Goal: Navigation & Orientation: Find specific page/section

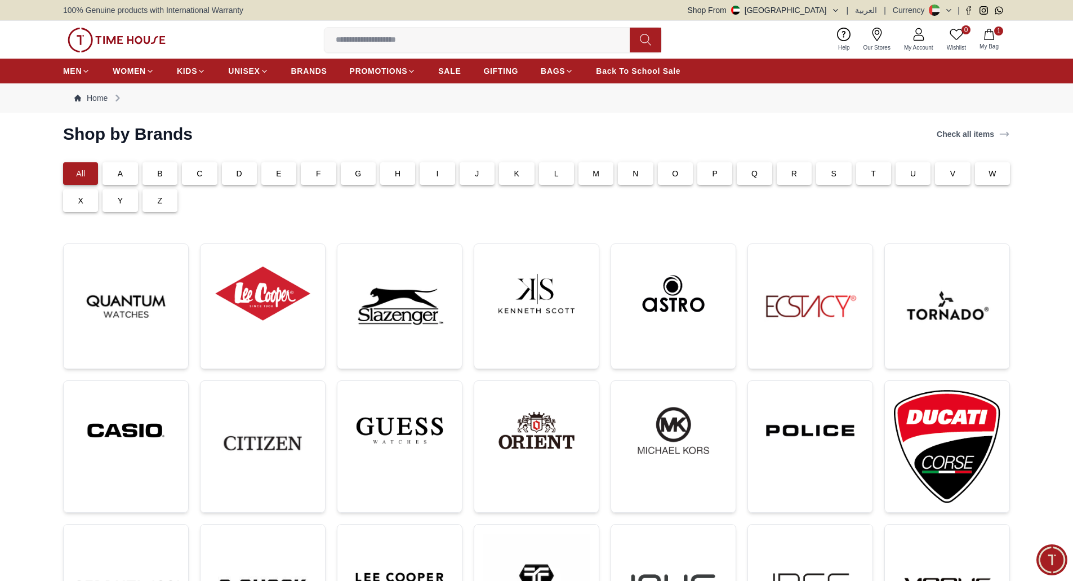
click at [321, 173] on div "F" at bounding box center [318, 173] width 35 height 23
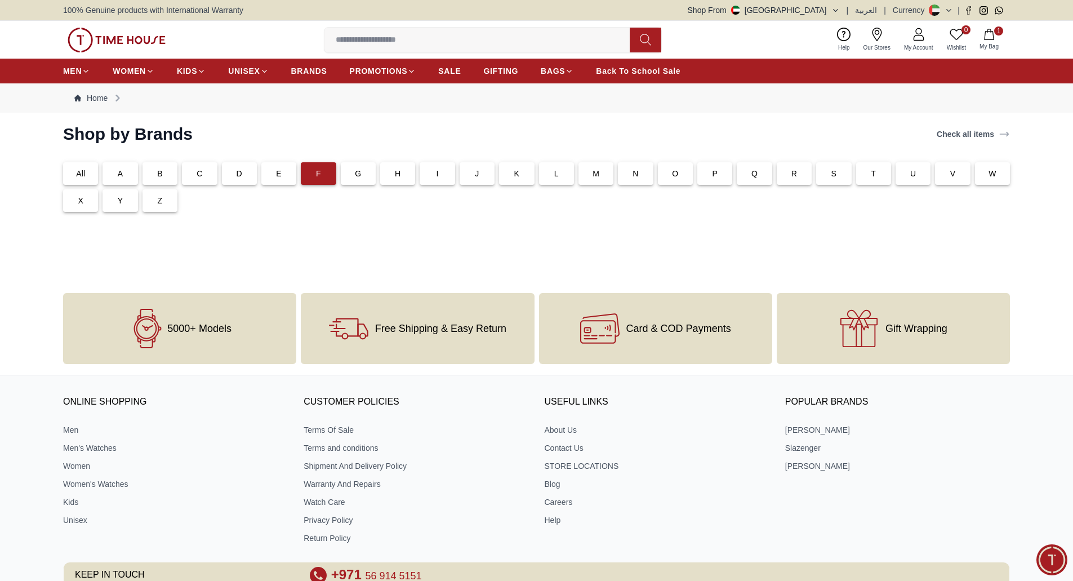
click at [92, 174] on div "All" at bounding box center [80, 173] width 35 height 23
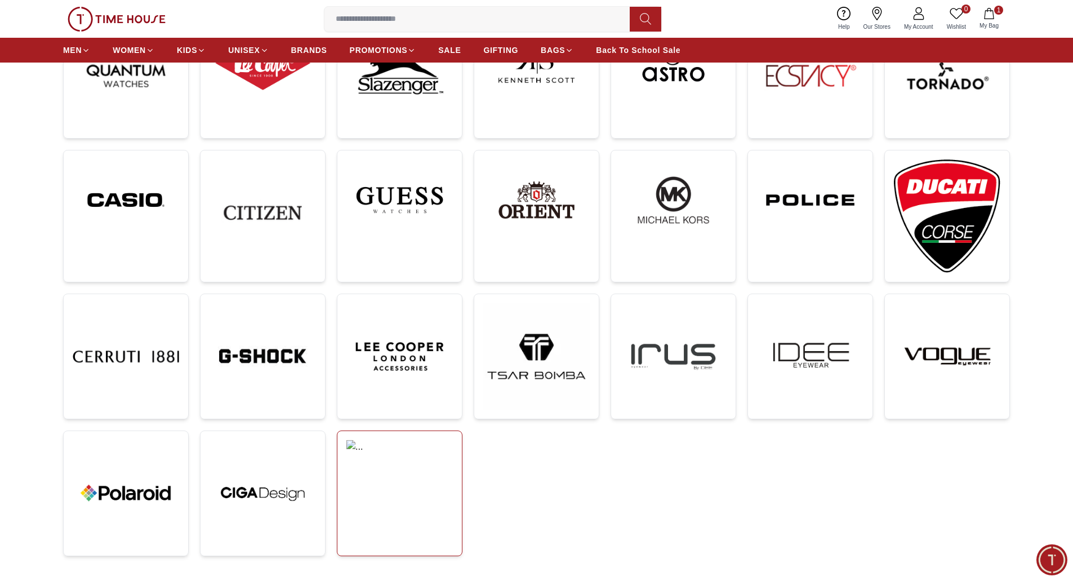
scroll to position [282, 0]
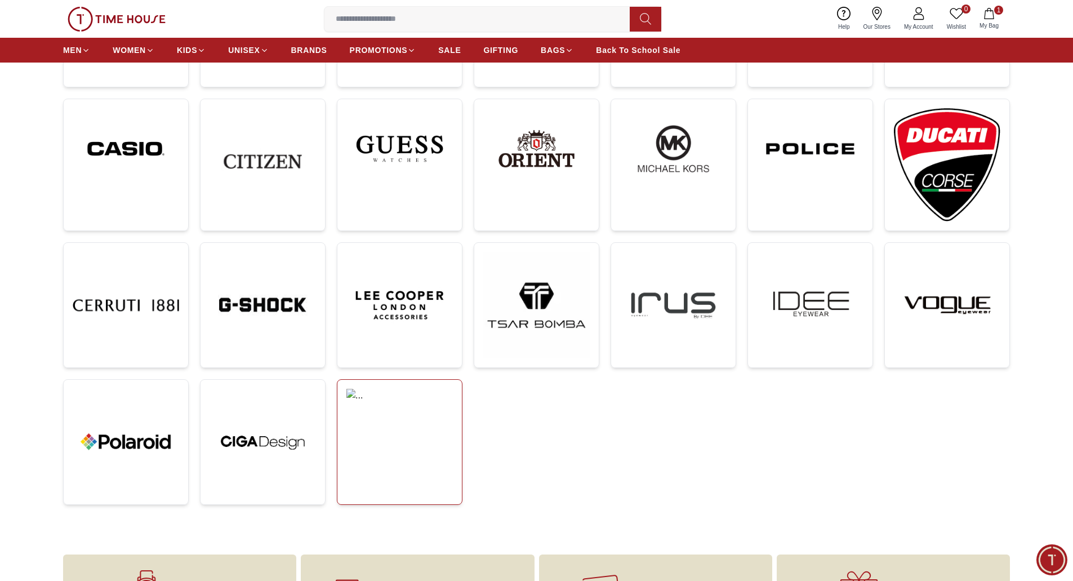
click at [378, 461] on link at bounding box center [400, 442] width 126 height 126
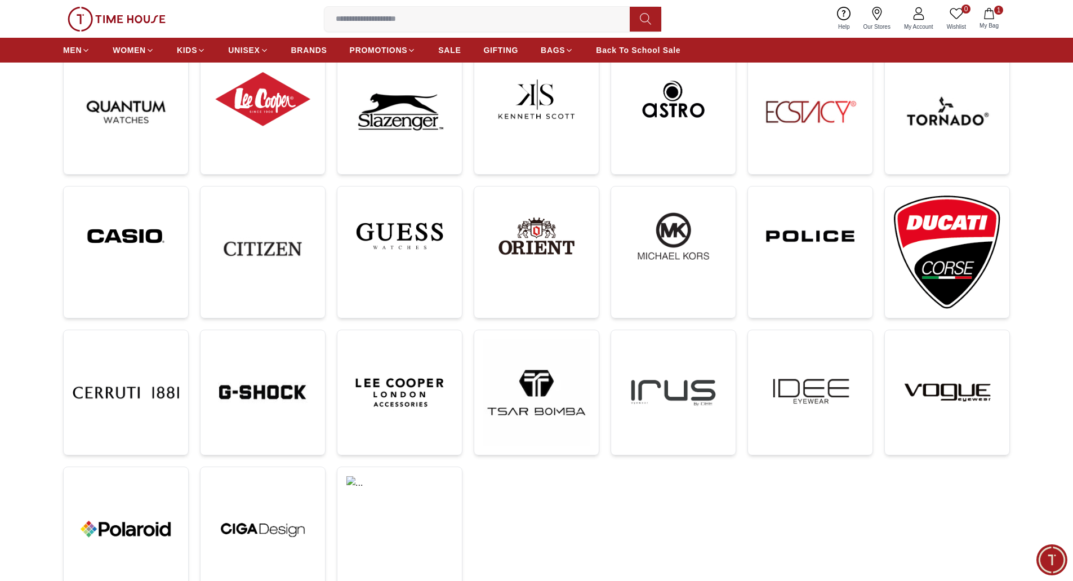
scroll to position [169, 0]
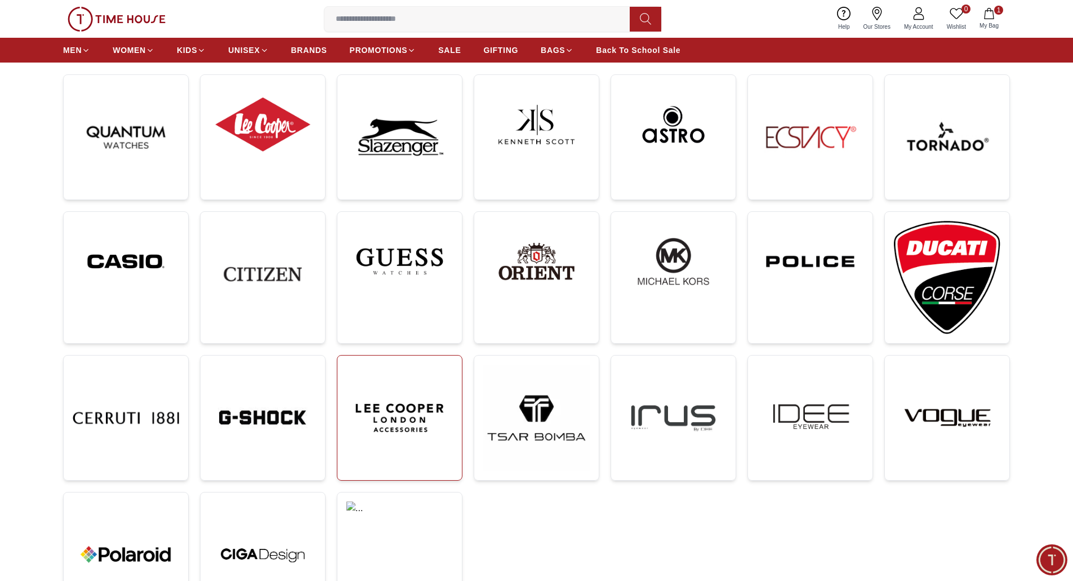
click at [385, 405] on img at bounding box center [399, 417] width 106 height 106
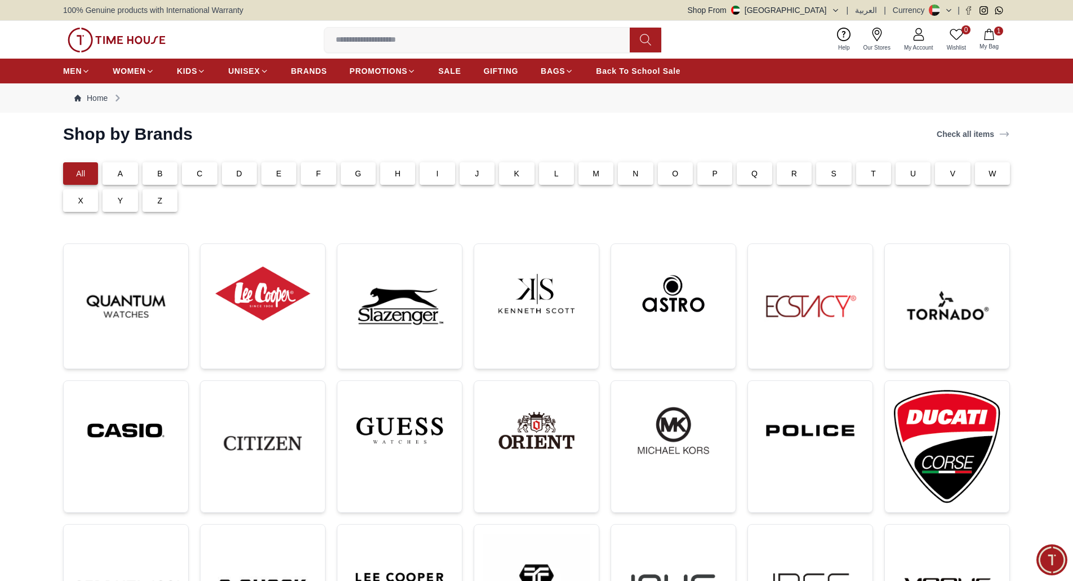
click at [108, 39] on img at bounding box center [117, 40] width 98 height 25
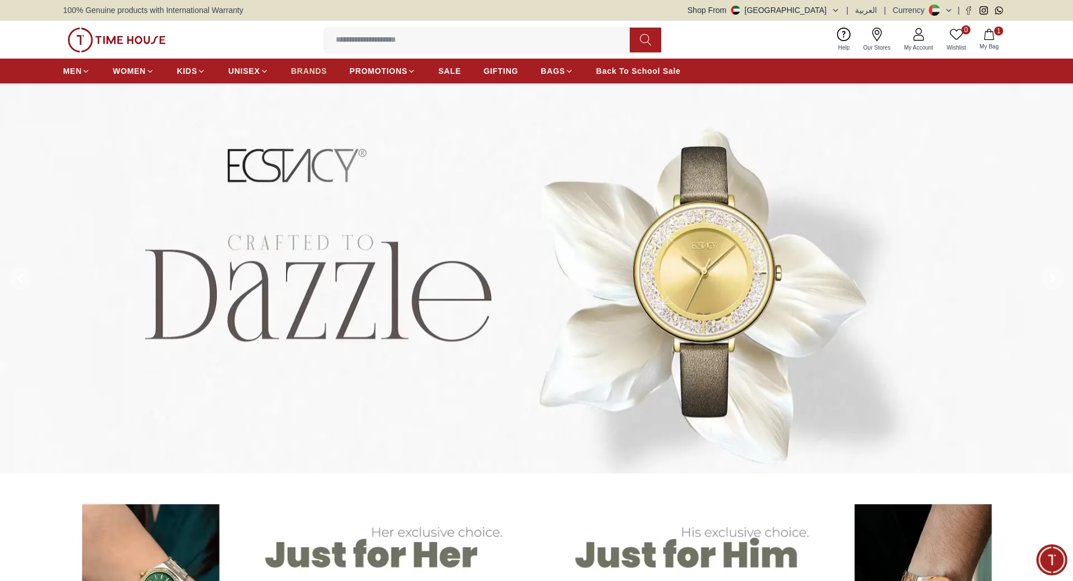
click at [319, 69] on span "BRANDS" at bounding box center [309, 70] width 36 height 11
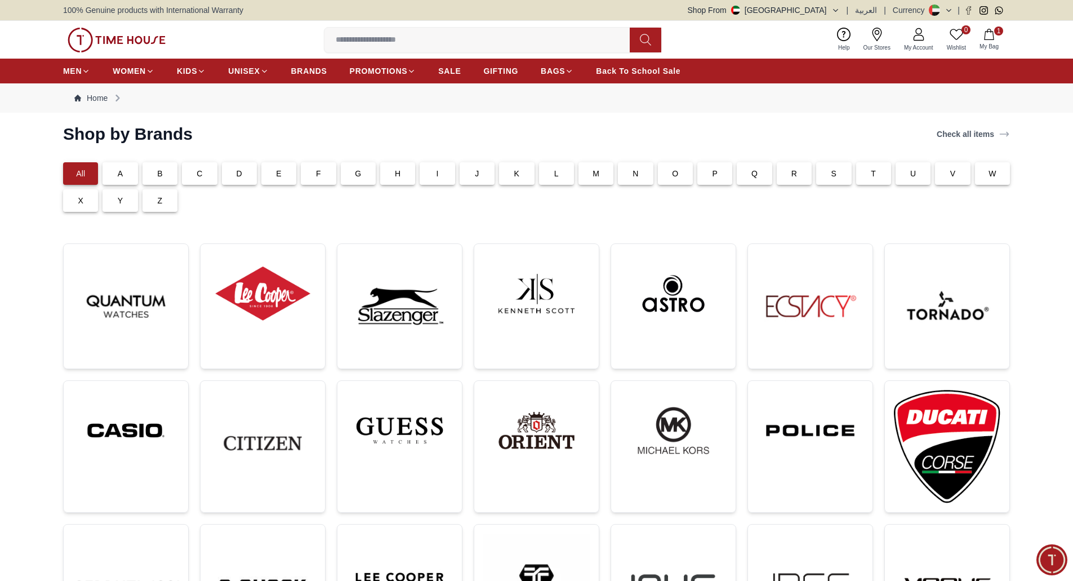
click at [877, 171] on div "T" at bounding box center [873, 173] width 35 height 23
